Goal: Task Accomplishment & Management: Manage account settings

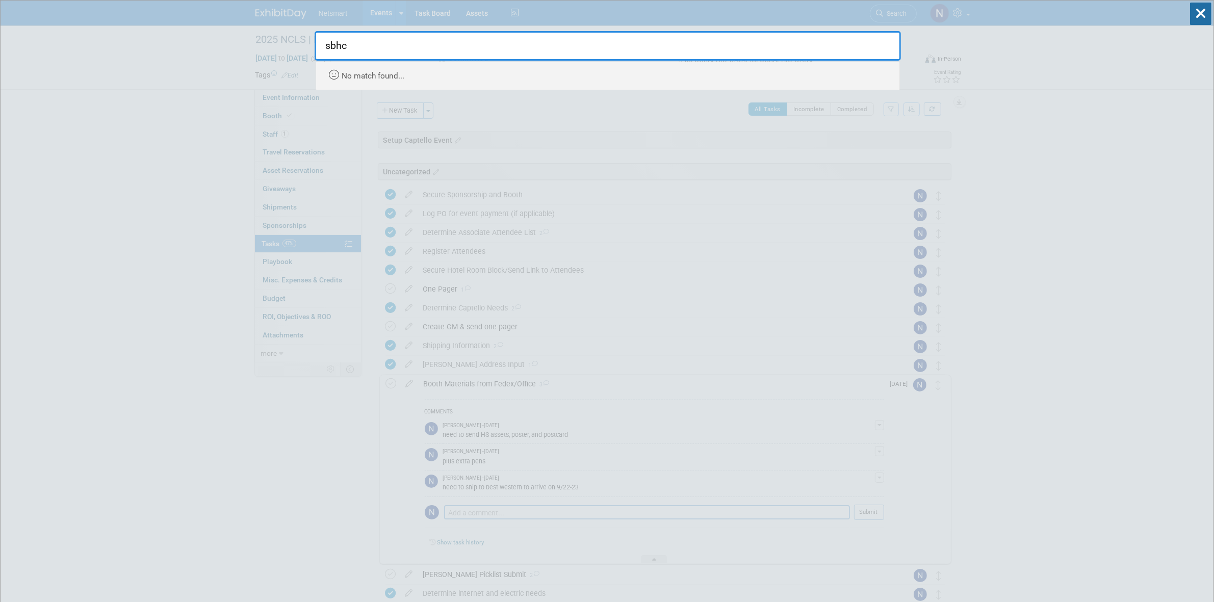
drag, startPoint x: 404, startPoint y: 51, endPoint x: 243, endPoint y: 51, distance: 161.1
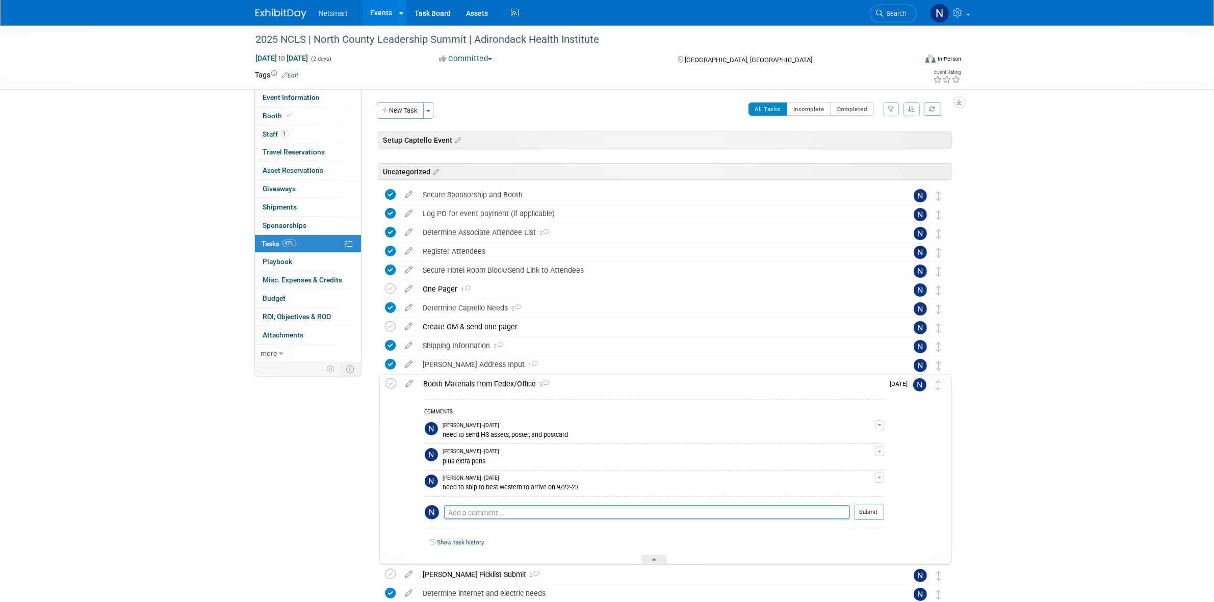
click at [895, 9] on link "Search" at bounding box center [893, 14] width 47 height 18
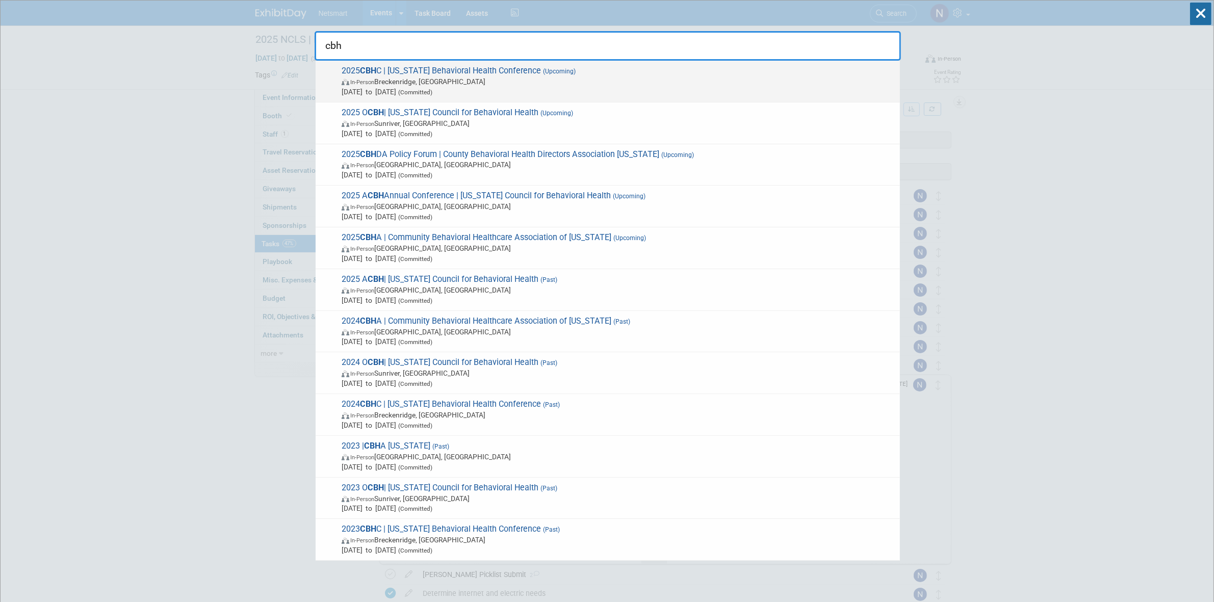
type input "cbh"
click at [447, 79] on span "In-Person Breckenridge, CO" at bounding box center [618, 81] width 553 height 10
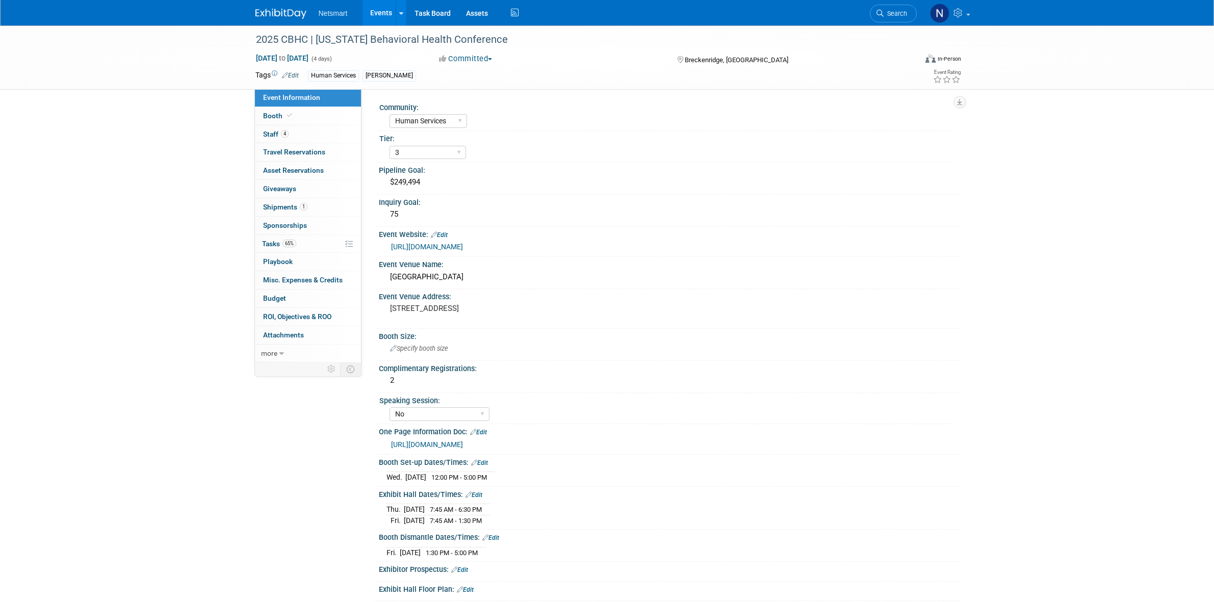
select select "Human Services"
select select "3"
select select "No"
click at [312, 136] on link "4 Staff 4" at bounding box center [308, 134] width 106 height 18
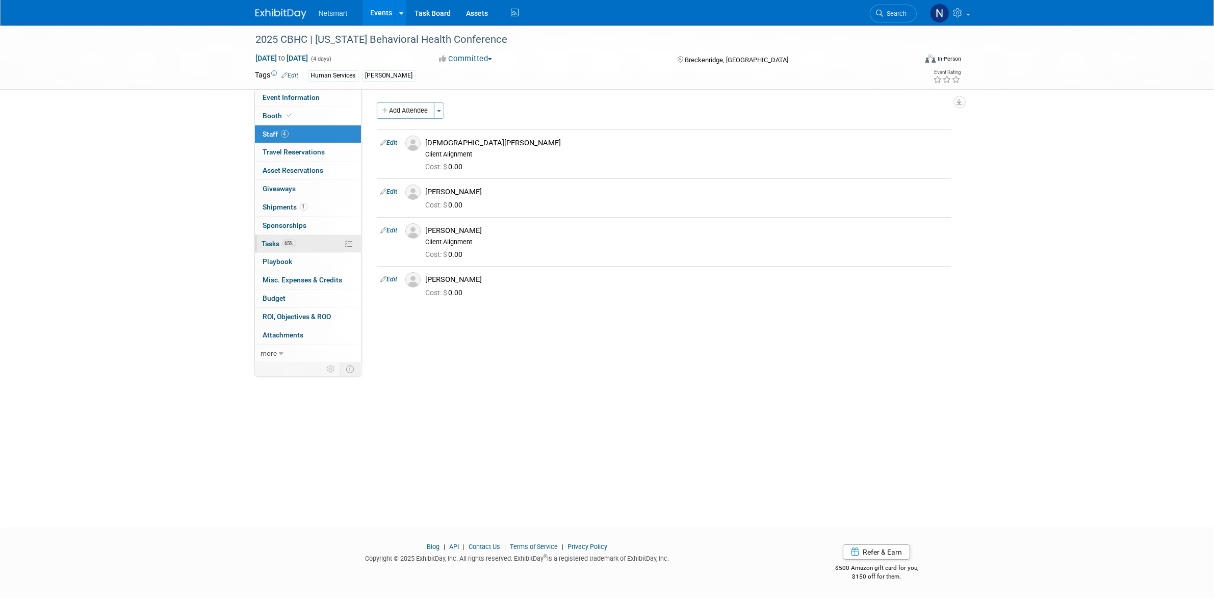
click at [307, 246] on link "65% Tasks 65%" at bounding box center [308, 244] width 106 height 18
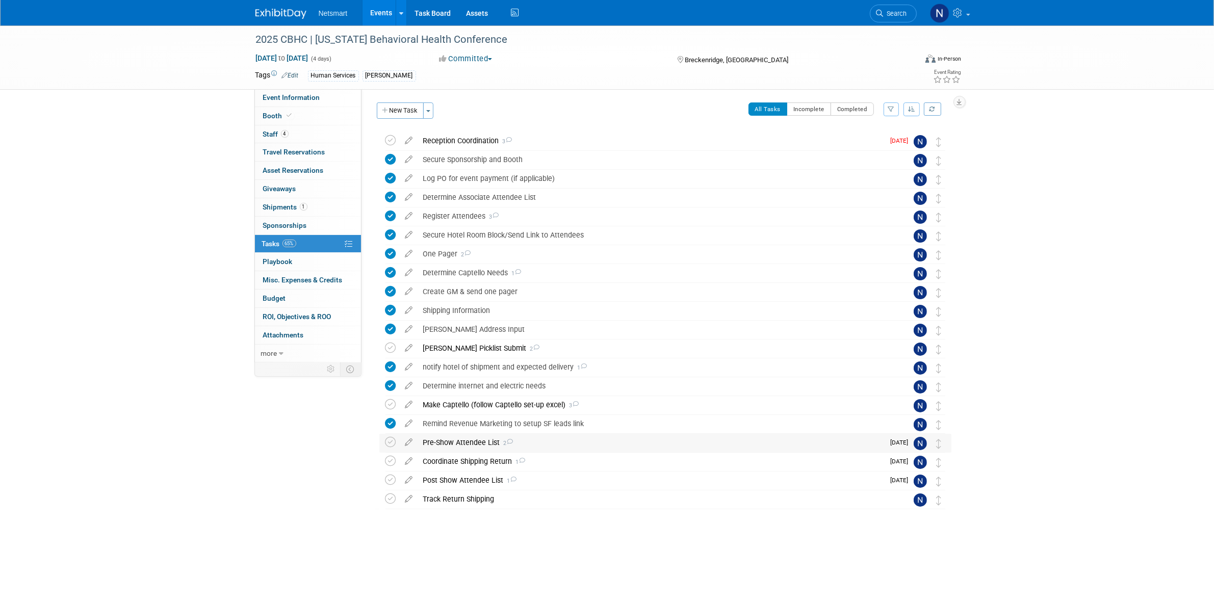
click at [458, 442] on div "Pre-Show Attendee List 2" at bounding box center [651, 442] width 467 height 17
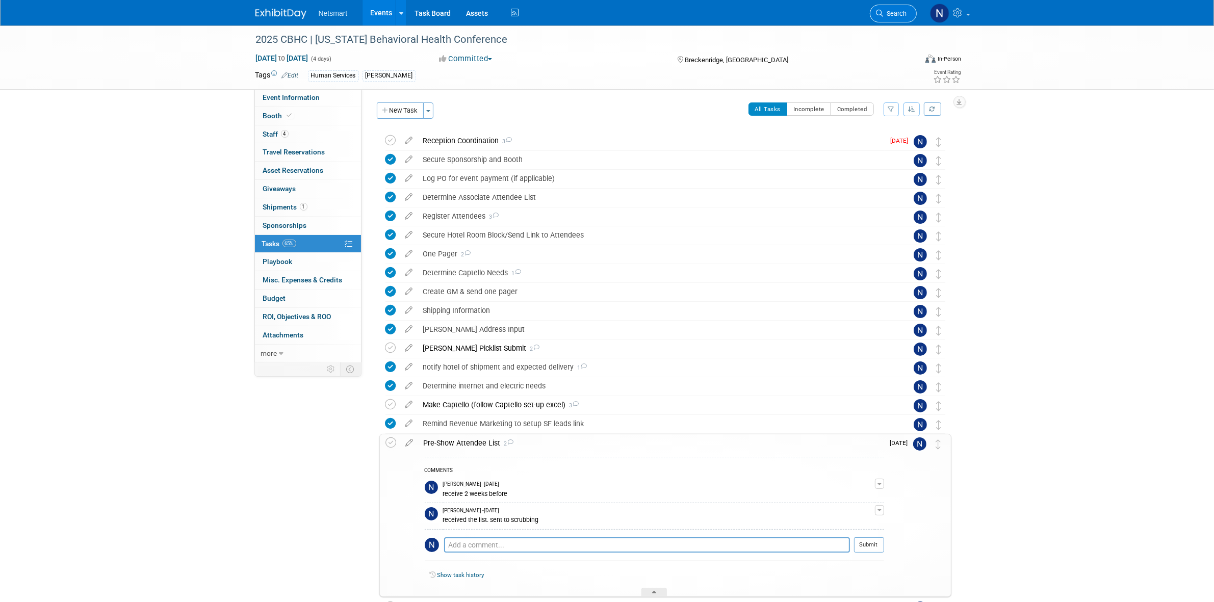
click at [885, 7] on link "Search" at bounding box center [893, 14] width 47 height 18
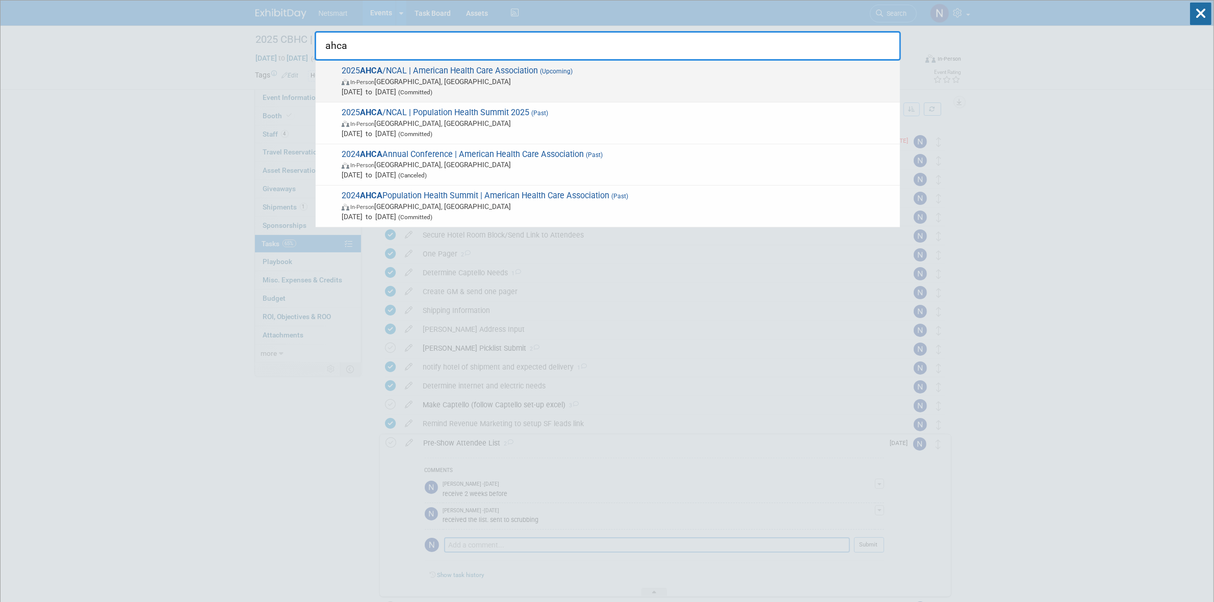
type input "ahca"
click at [429, 70] on span "2025 AHCA /NCAL | American Health Care Association (Upcoming) In-Person Las Veg…" at bounding box center [617, 81] width 556 height 31
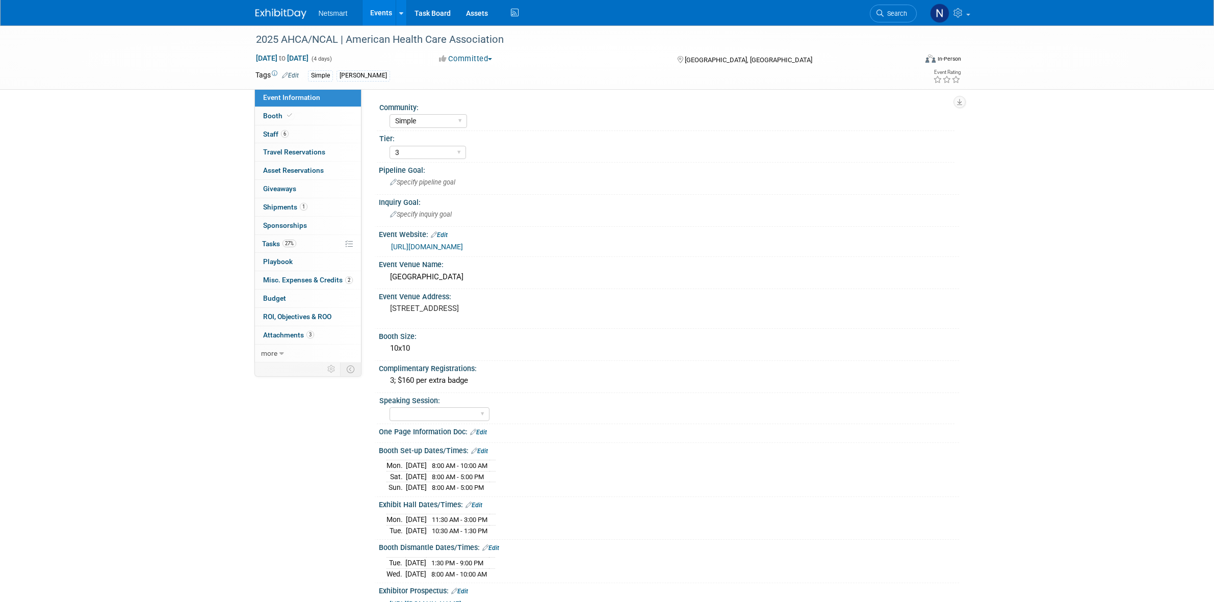
select select "Simple"
select select "3"
click at [284, 276] on link "2 Misc. Expenses & Credits 2" at bounding box center [308, 280] width 106 height 18
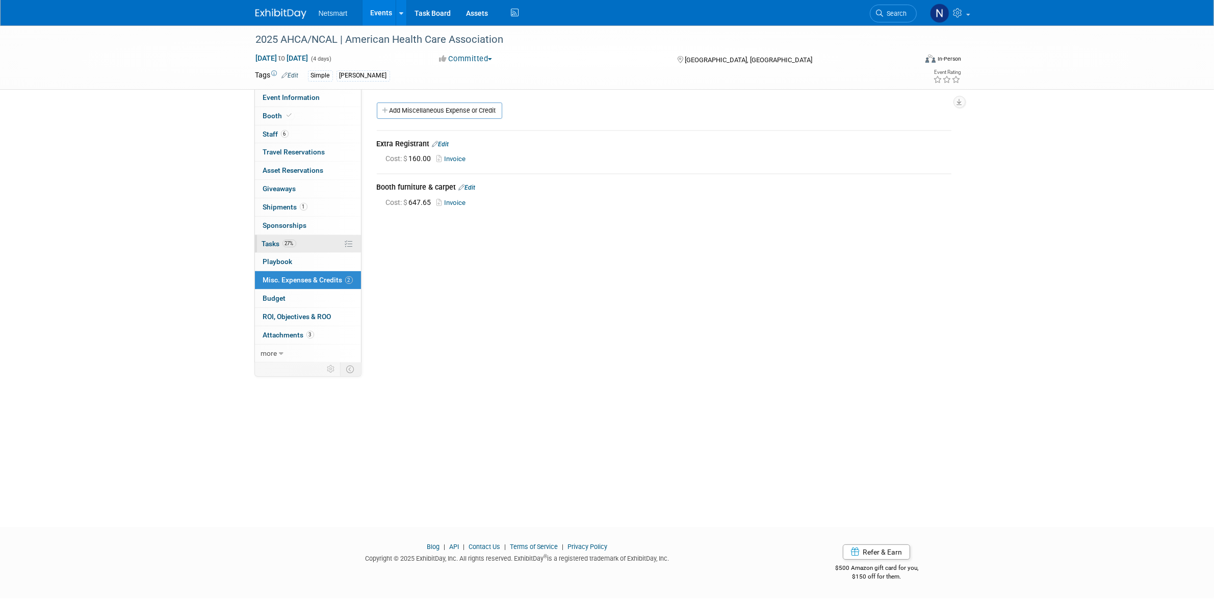
click at [294, 243] on span "27%" at bounding box center [289, 244] width 14 height 8
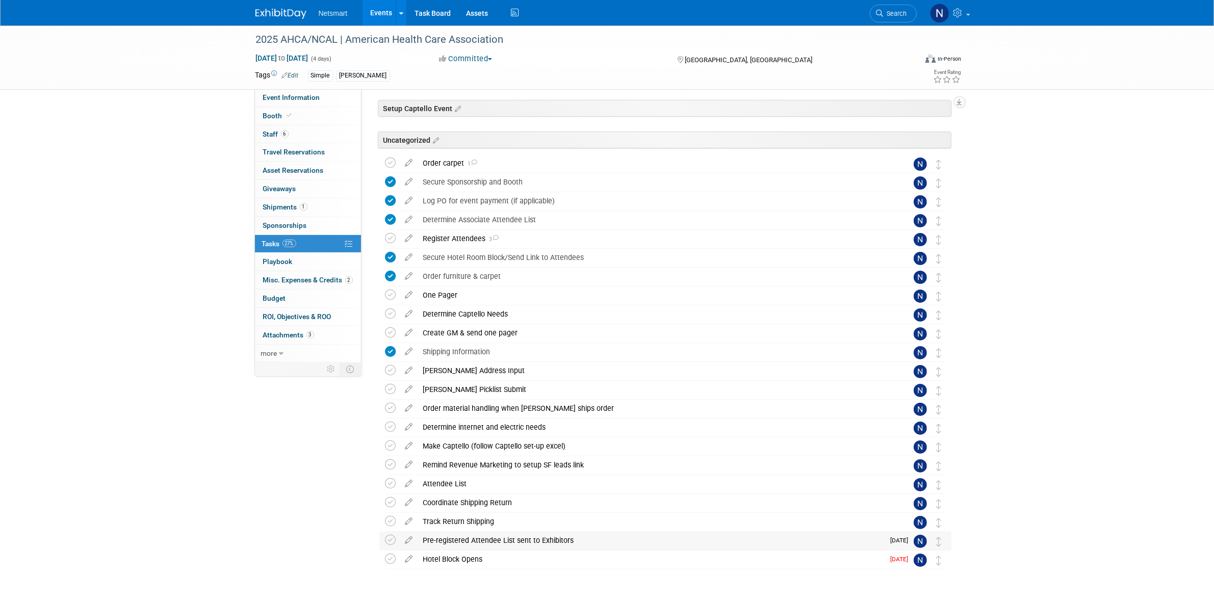
scroll to position [62, 0]
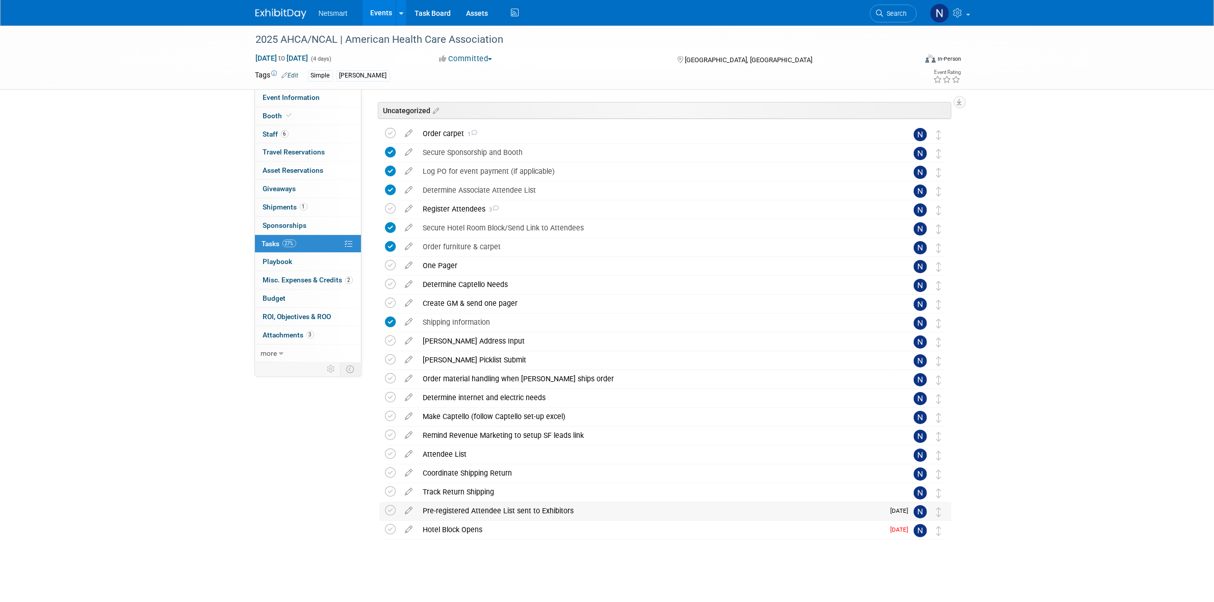
click at [460, 511] on div "Pre-registered Attendee List sent to Exhibitors" at bounding box center [651, 510] width 467 height 17
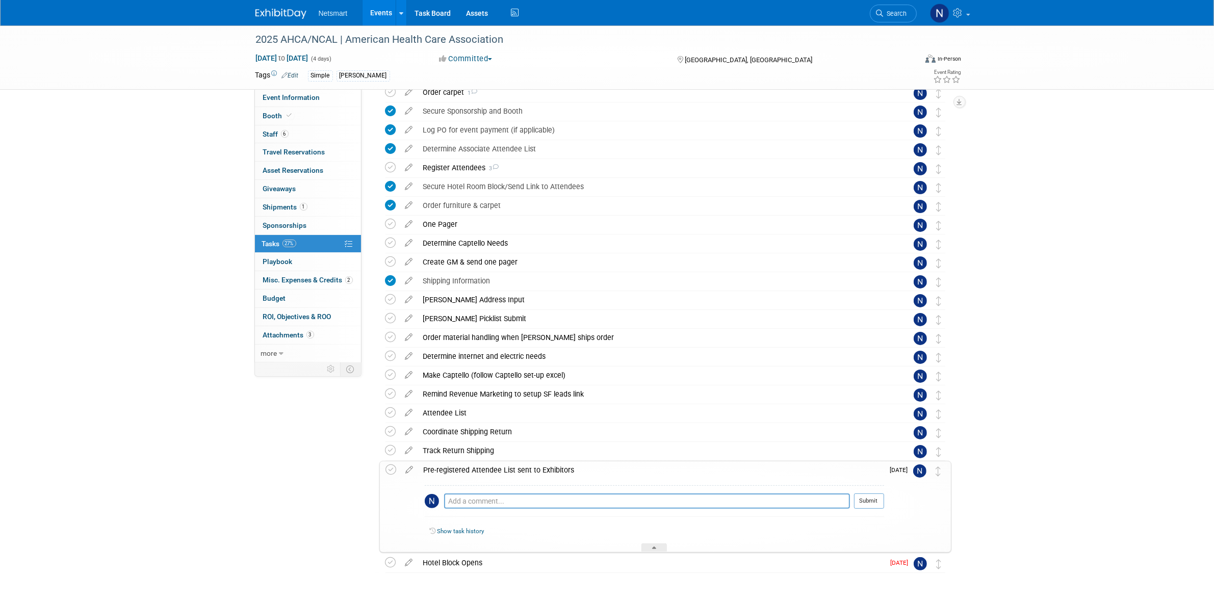
scroll to position [125, 0]
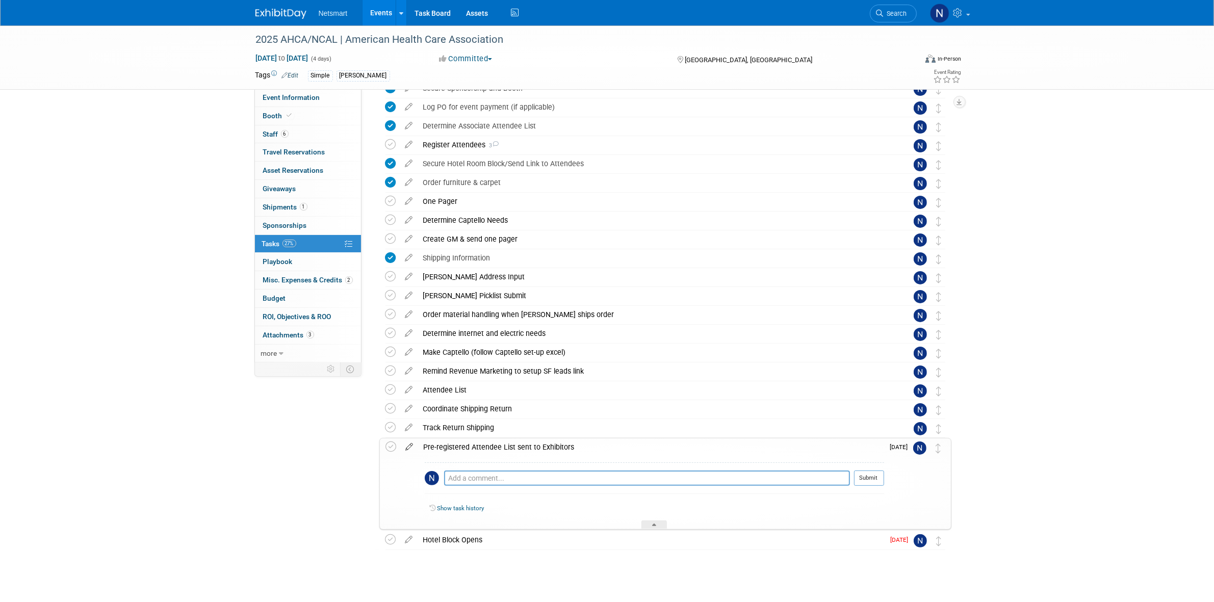
click at [411, 444] on icon at bounding box center [410, 444] width 18 height 13
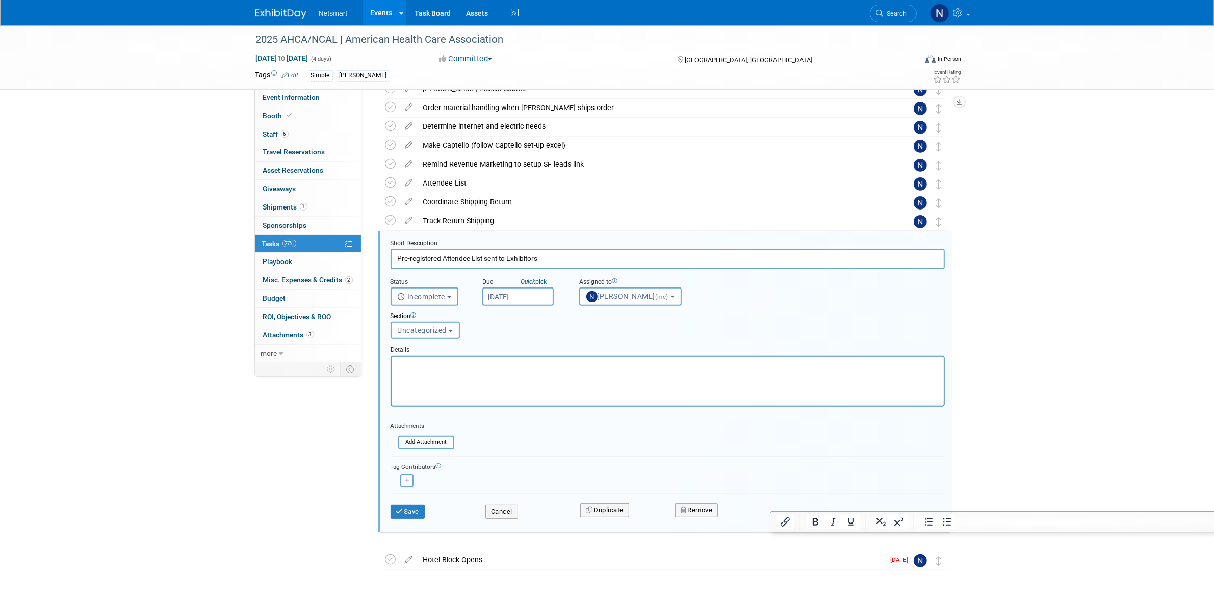
scroll to position [353, 0]
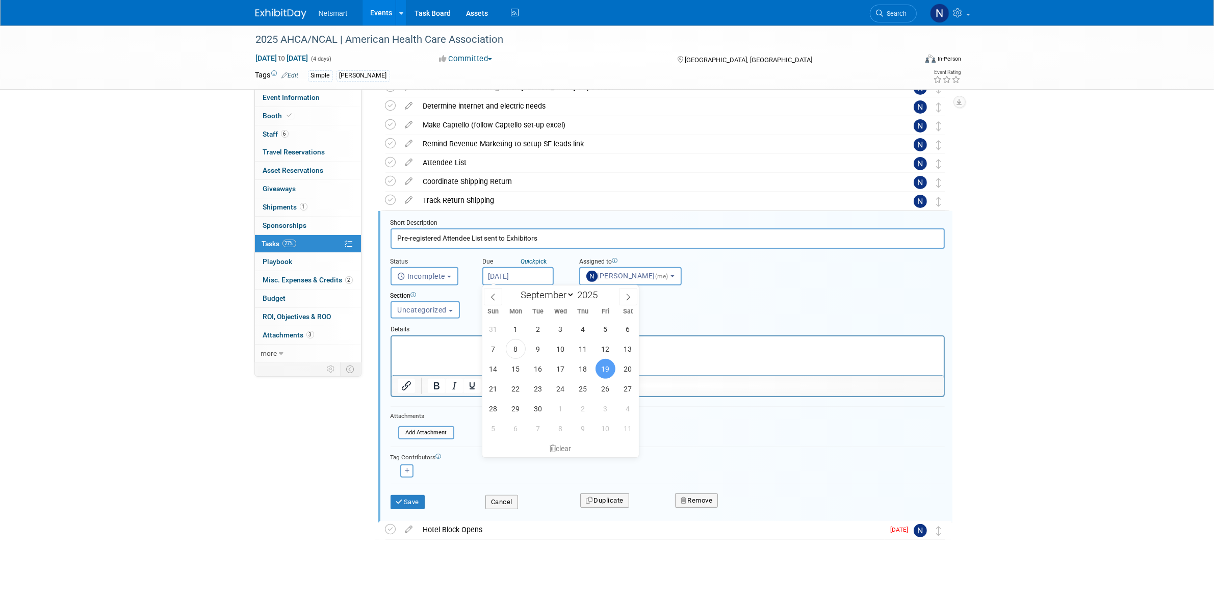
click at [516, 269] on input "[DATE]" at bounding box center [517, 276] width 71 height 18
click at [539, 391] on span "23" at bounding box center [538, 389] width 20 height 20
type input "[DATE]"
click at [401, 503] on button "Save" at bounding box center [408, 502] width 35 height 14
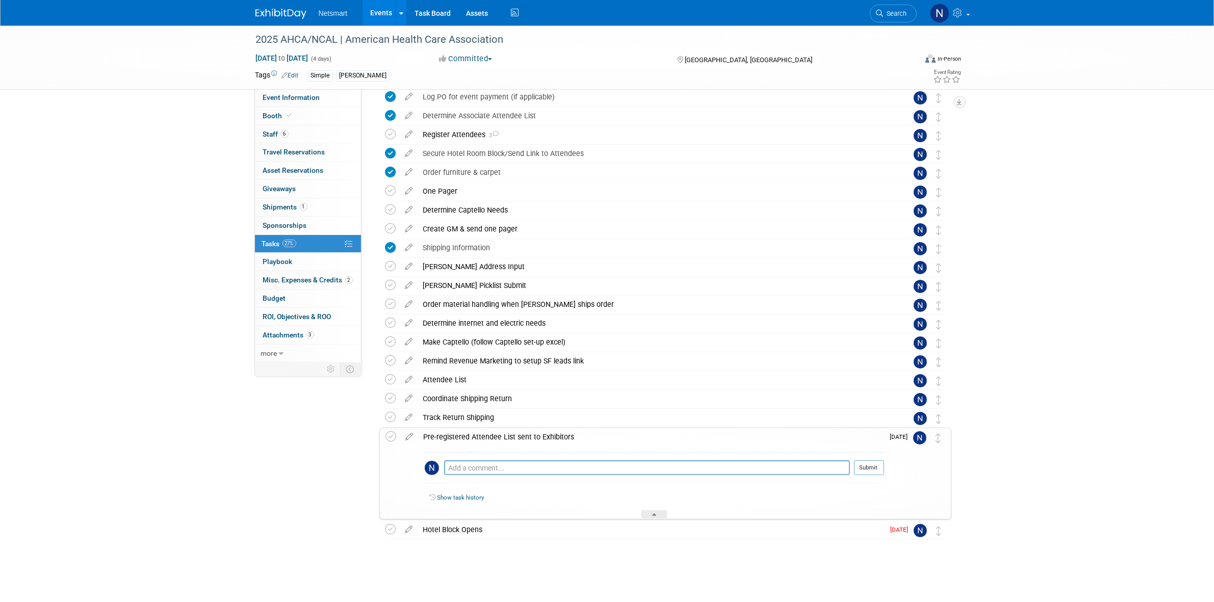
drag, startPoint x: 286, startPoint y: 499, endPoint x: 284, endPoint y: 492, distance: 6.9
click at [286, 499] on div "Event Information Event Info Booth Booth 6 Staff 6 Staff 0 Travel Reservations …" at bounding box center [607, 236] width 719 height 692
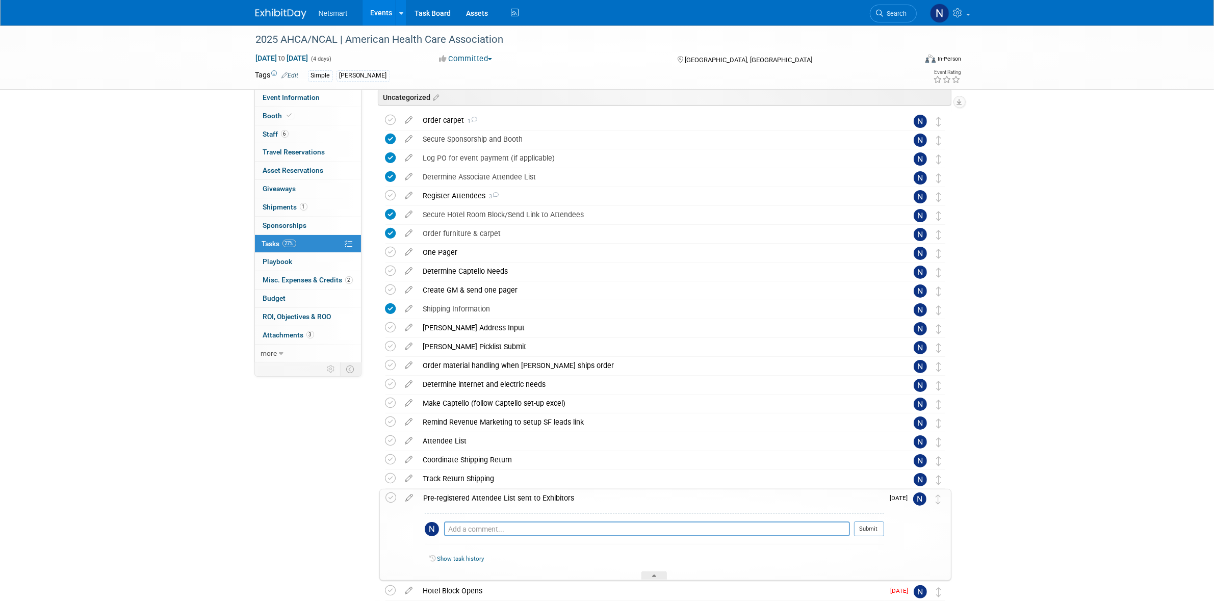
scroll to position [0, 0]
